Goal: Transaction & Acquisition: Purchase product/service

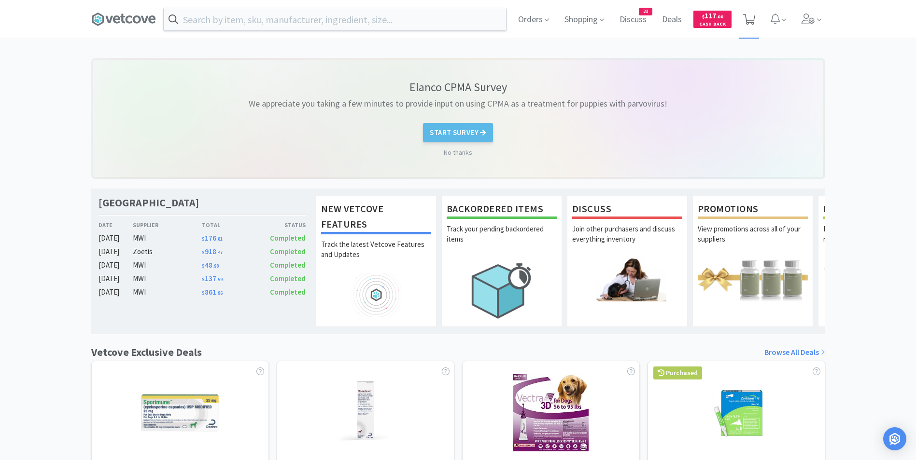
click at [747, 25] on span at bounding box center [749, 20] width 12 height 14
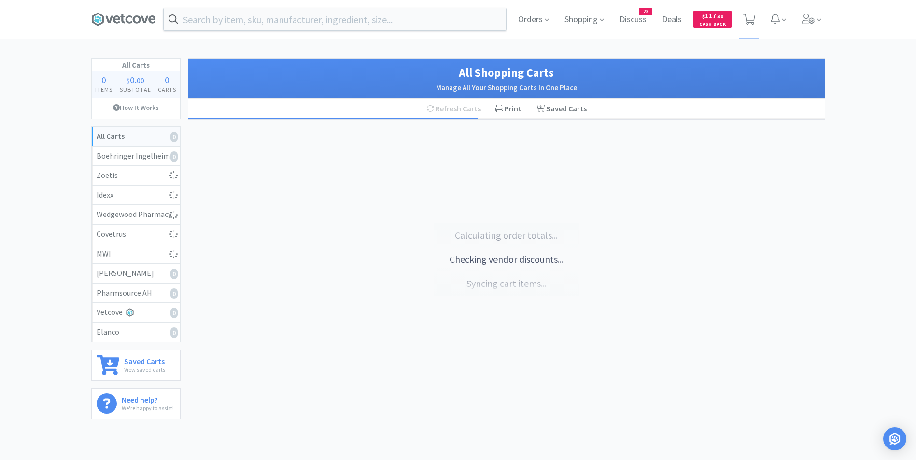
select select "25"
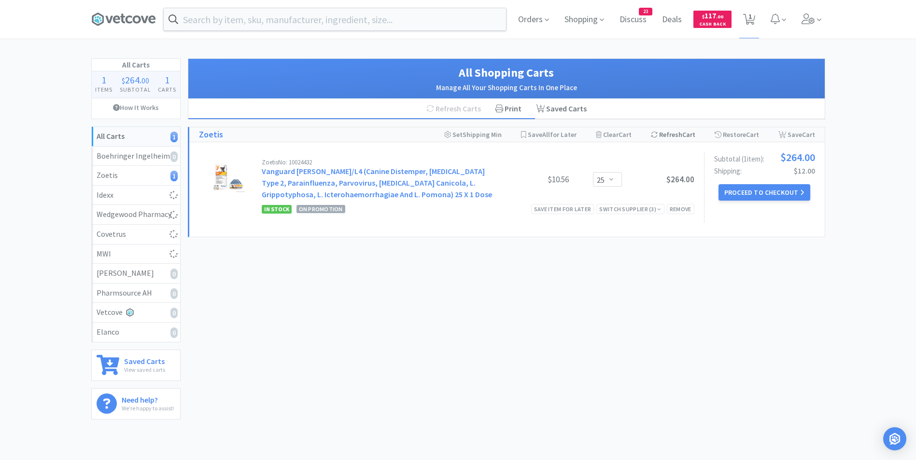
select select "1"
select select "2"
select select "1"
select select "6"
select select "2"
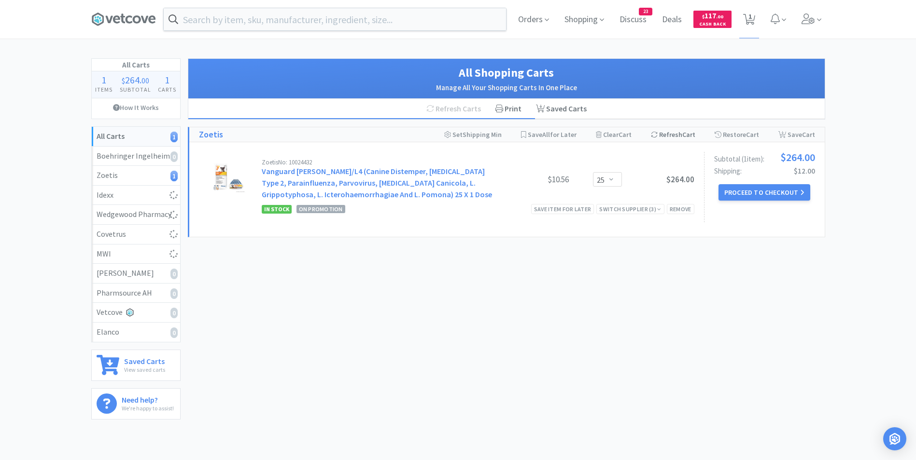
select select "2"
select select "1"
select select "2"
select select "1"
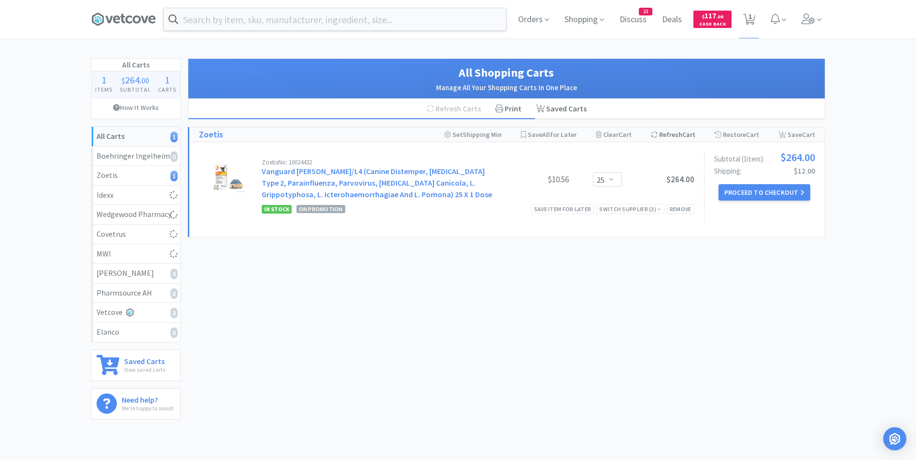
select select "1"
select select "2"
select select "6"
select select "50"
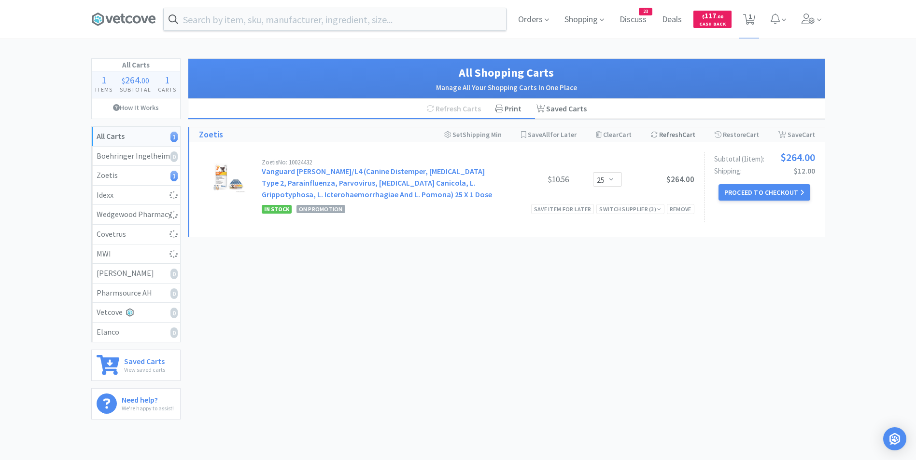
select select "2"
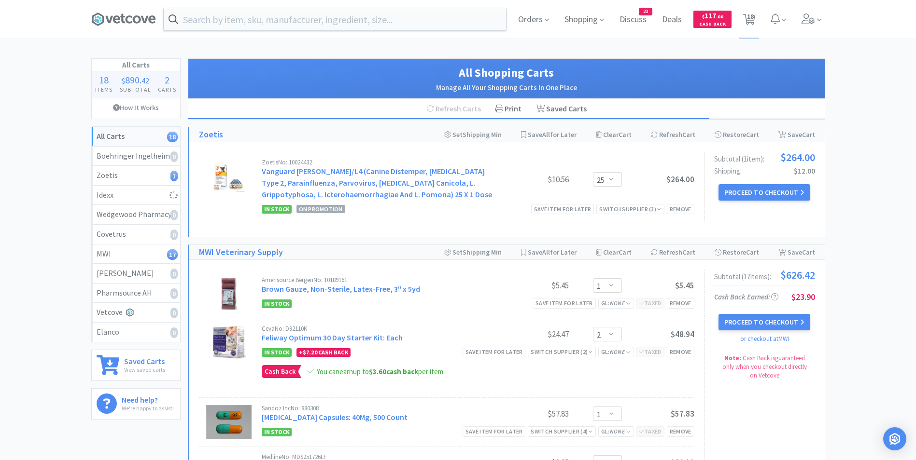
select select "1"
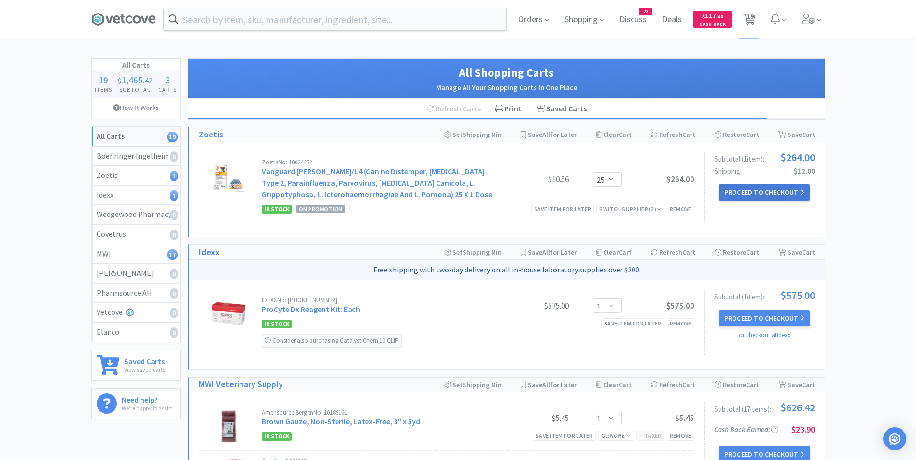
click at [746, 190] on button "Proceed to Checkout" at bounding box center [764, 192] width 92 height 16
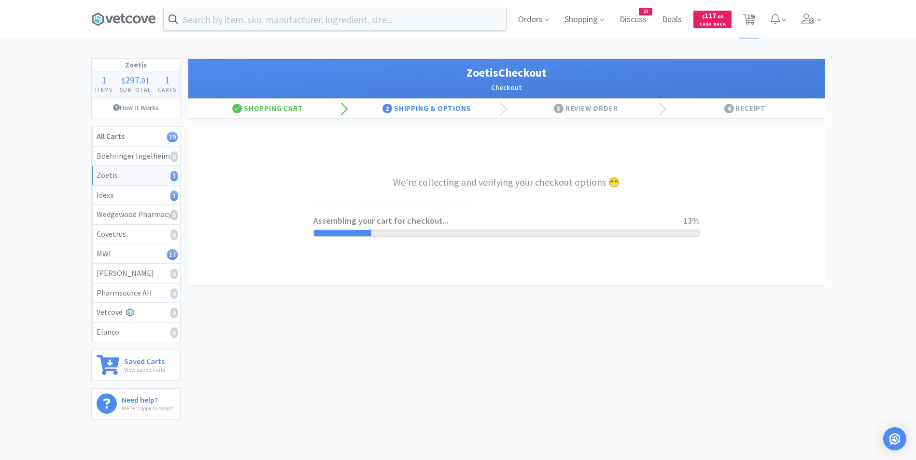
select select "invoice"
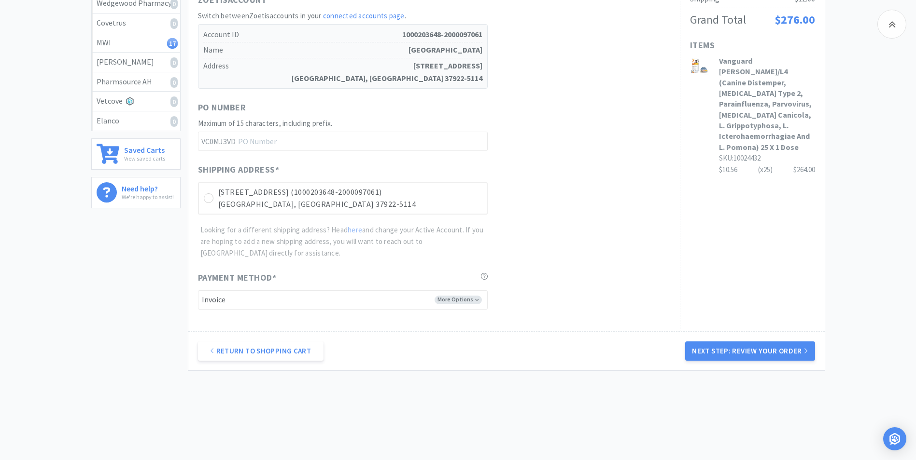
scroll to position [221, 0]
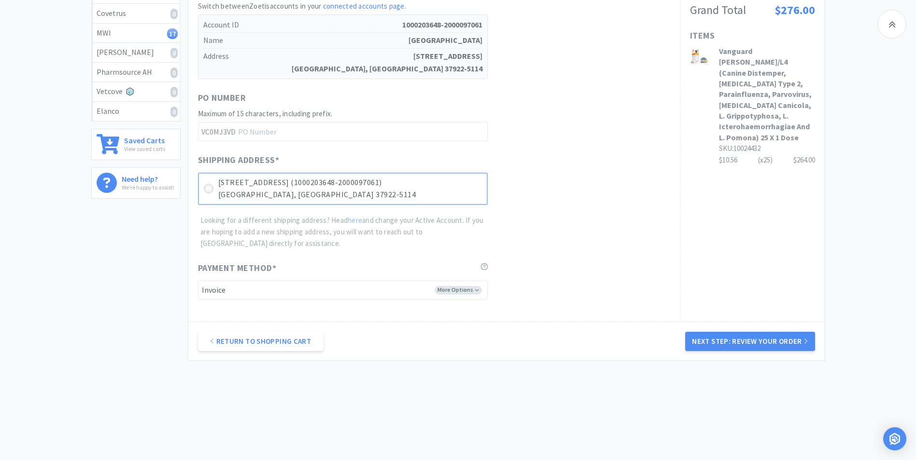
click at [208, 187] on icon at bounding box center [208, 188] width 7 height 7
click at [711, 344] on button "Next Step: Review Your Order" at bounding box center [749, 341] width 129 height 19
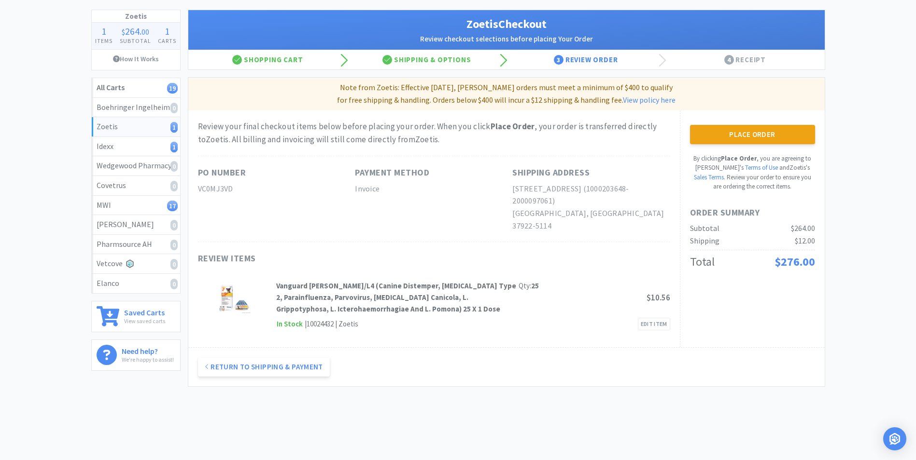
scroll to position [0, 0]
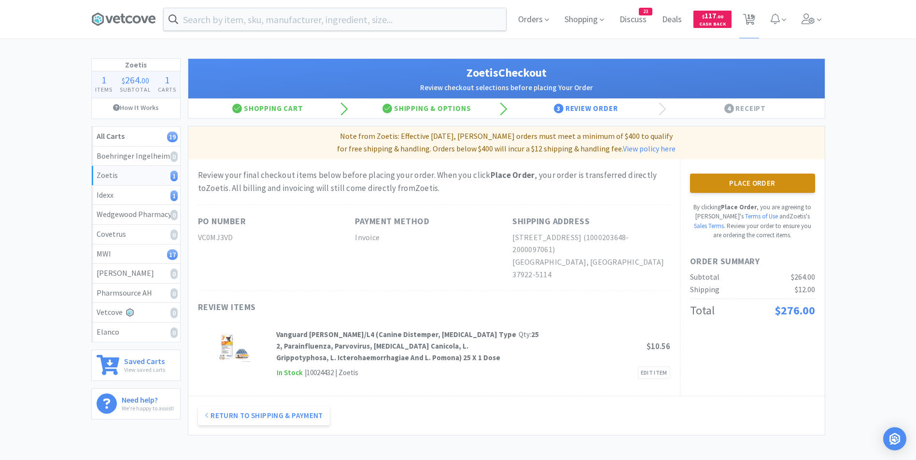
click at [743, 184] on button "Place Order" at bounding box center [752, 183] width 125 height 19
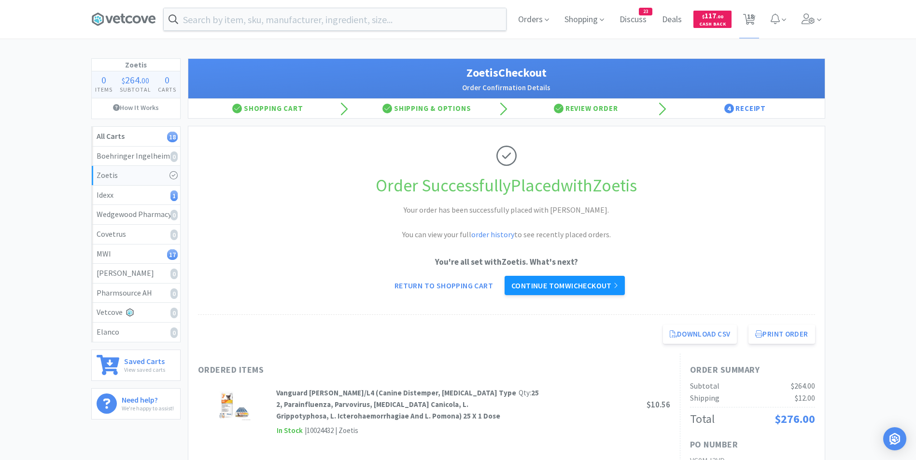
click at [543, 283] on link "Continue to MWI checkout" at bounding box center [564, 285] width 120 height 19
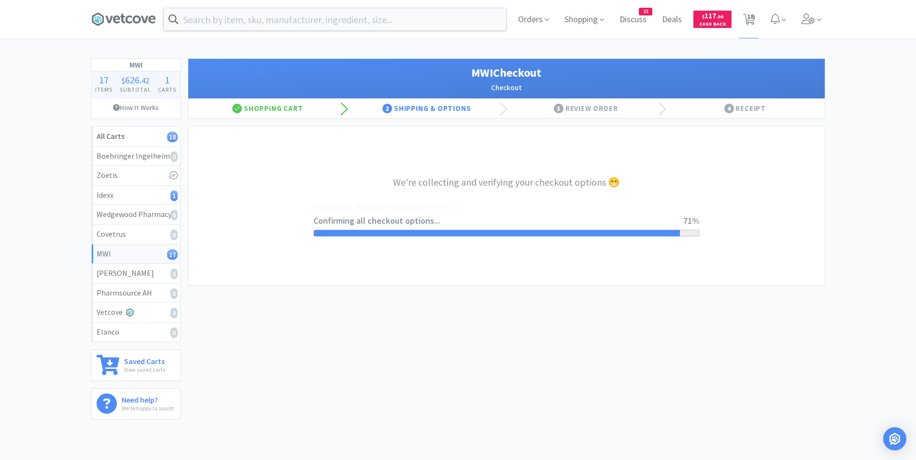
select select "STD_"
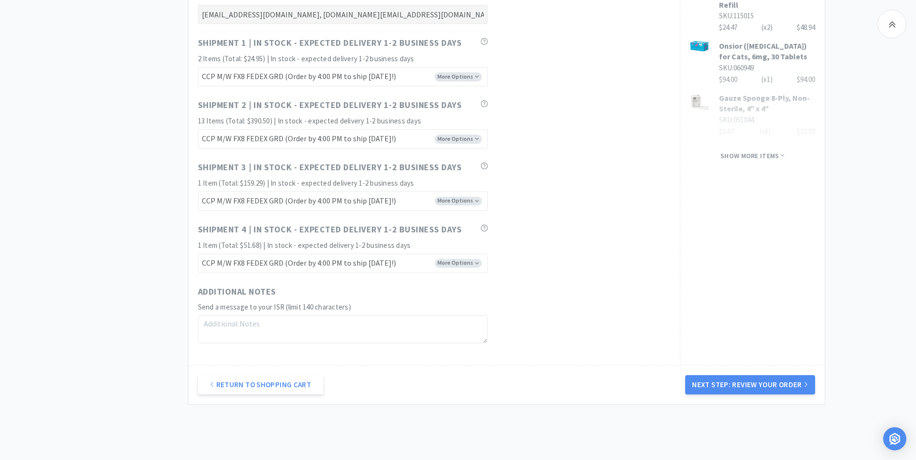
scroll to position [724, 0]
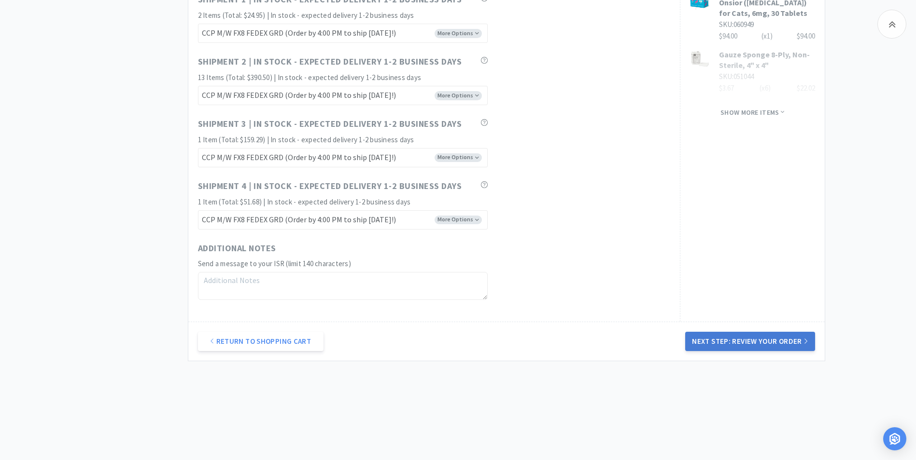
click at [719, 341] on button "Next Step: Review Your Order" at bounding box center [749, 341] width 129 height 19
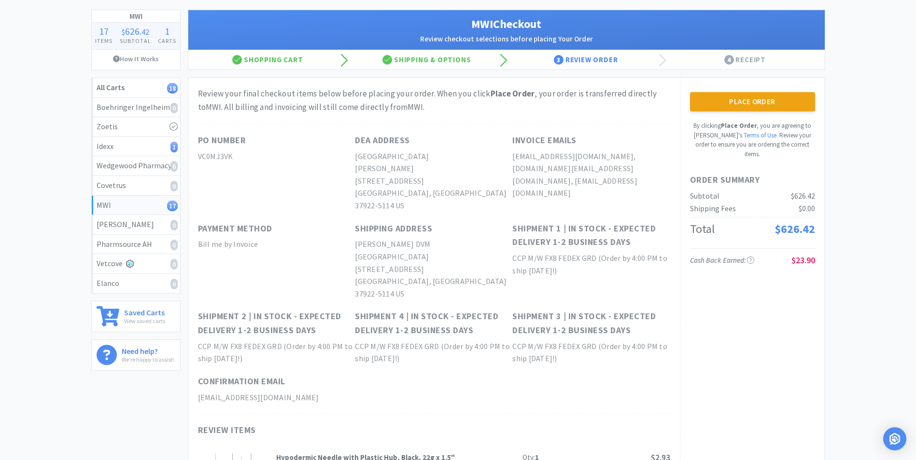
scroll to position [0, 0]
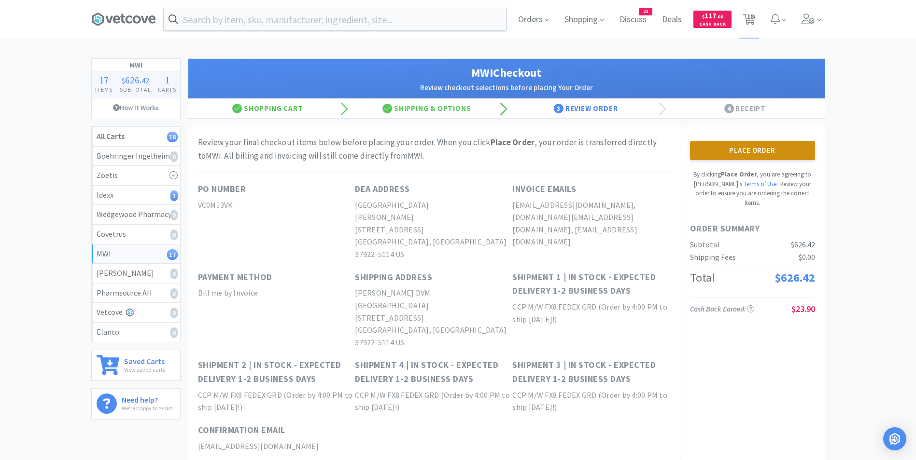
click at [737, 148] on button "Place Order" at bounding box center [752, 150] width 125 height 19
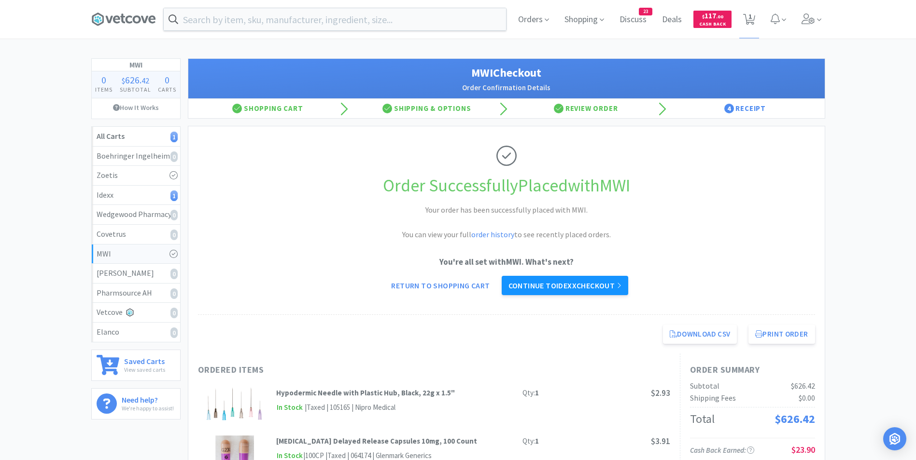
click at [559, 283] on link "Continue to Idexx checkout" at bounding box center [564, 285] width 126 height 19
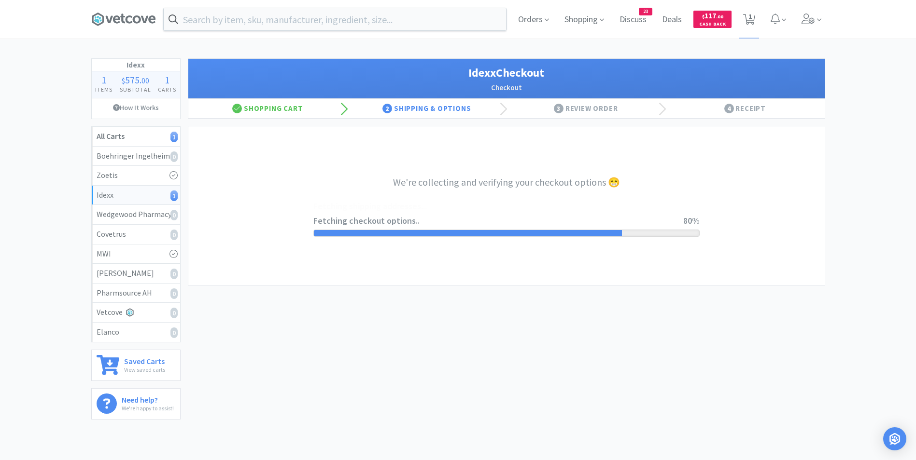
select select "904"
select select "003"
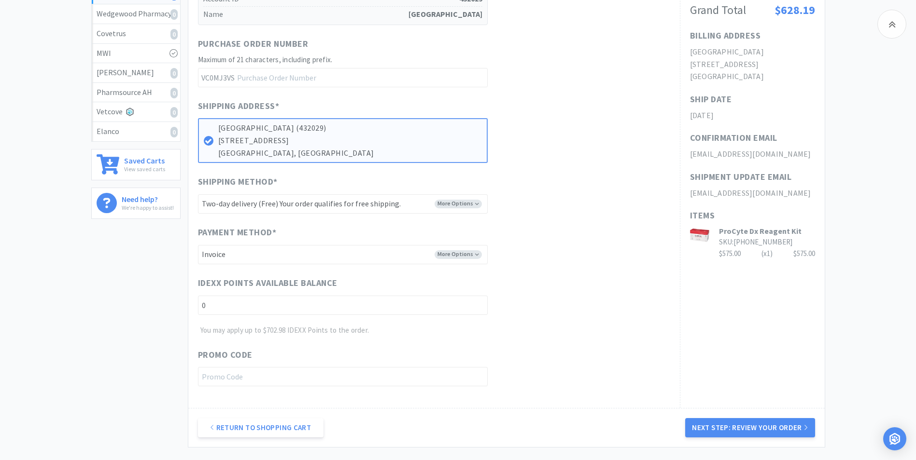
scroll to position [287, 0]
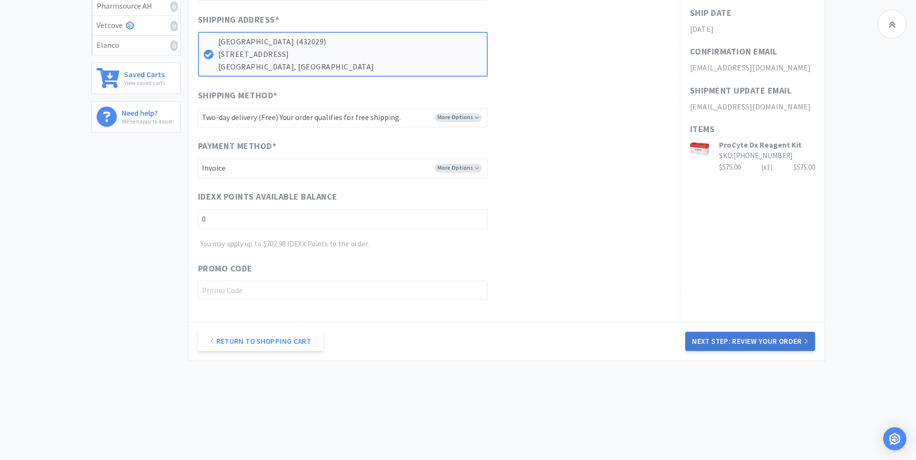
click at [705, 344] on button "Next Step: Review Your Order" at bounding box center [749, 341] width 129 height 19
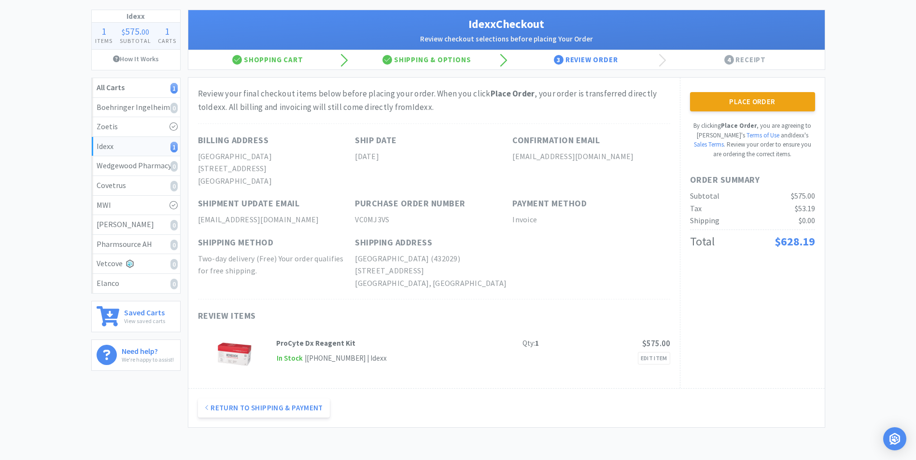
scroll to position [0, 0]
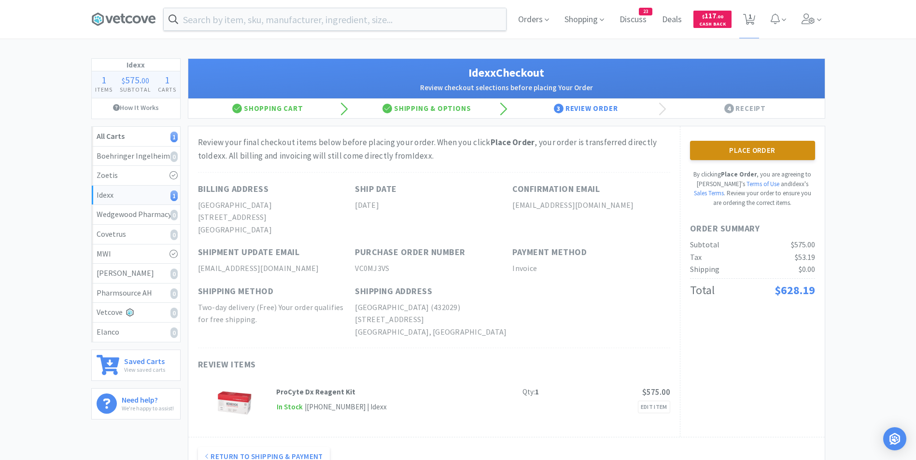
click at [727, 150] on button "Place Order" at bounding box center [752, 150] width 125 height 19
